Goal: Information Seeking & Learning: Check status

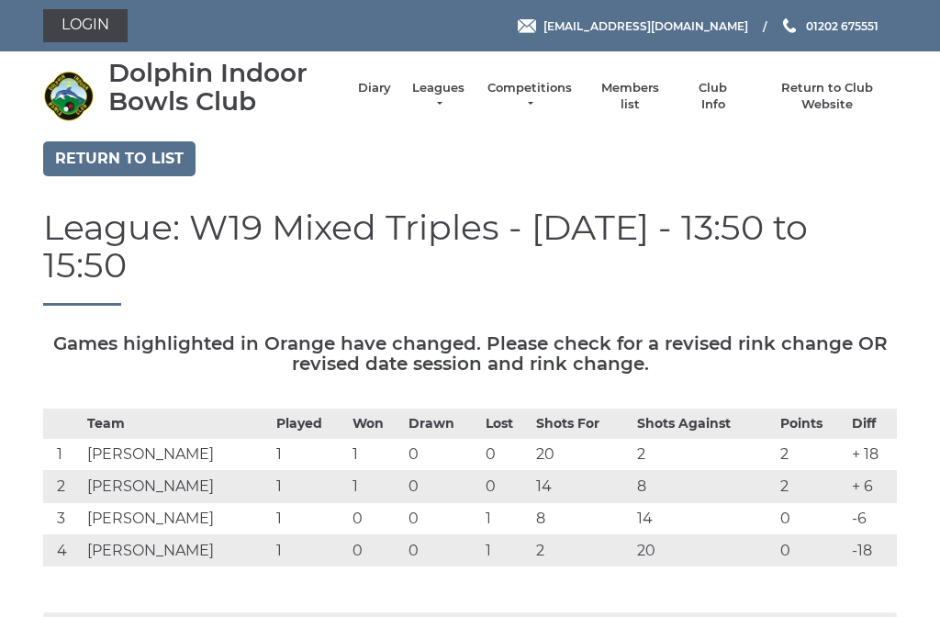
scroll to position [89, 0]
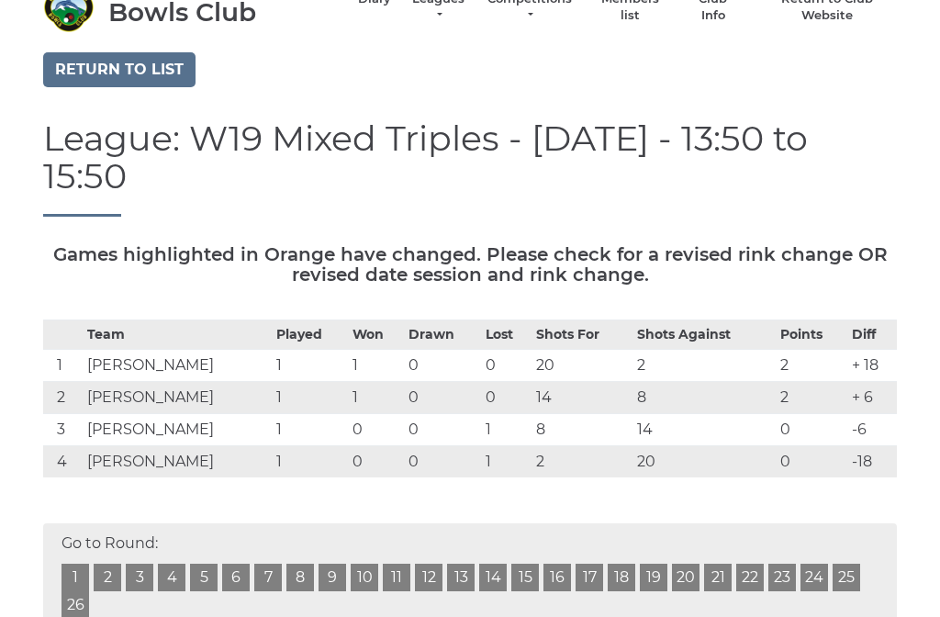
scroll to position [89, 0]
click at [121, 52] on link "Return to list" at bounding box center [119, 69] width 152 height 35
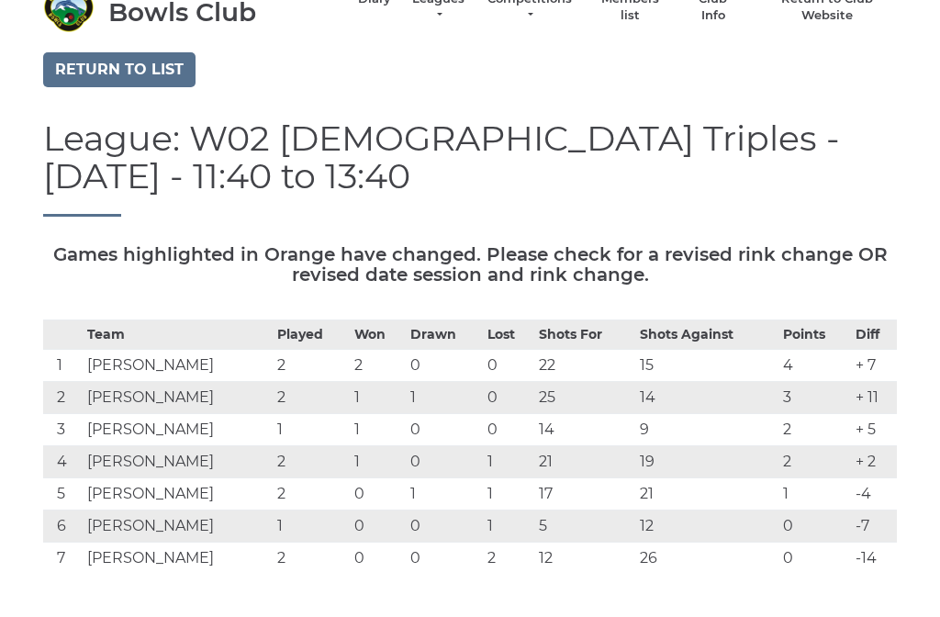
scroll to position [89, 0]
